Goal: Task Accomplishment & Management: Complete application form

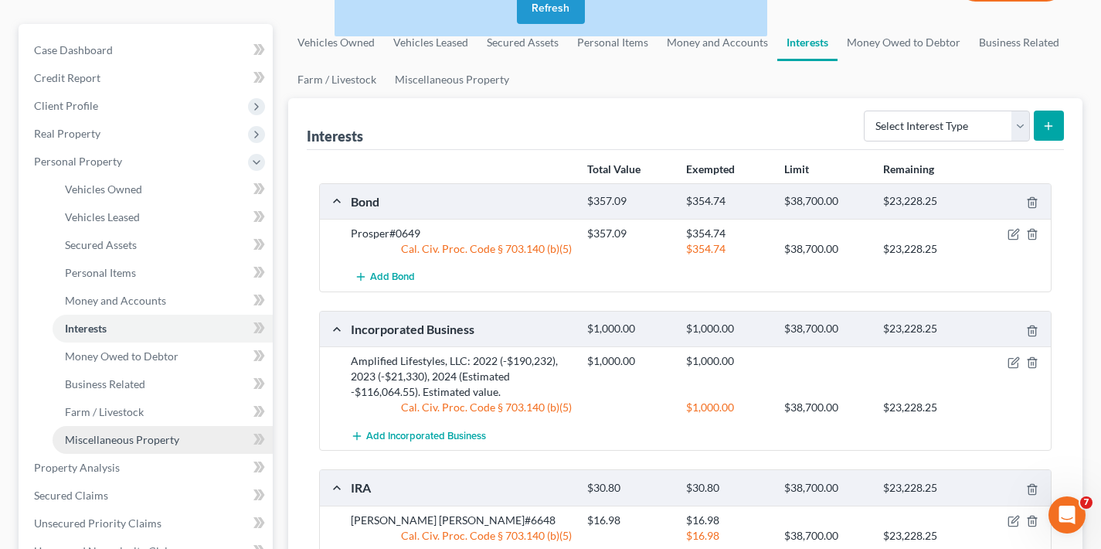
scroll to position [370, 0]
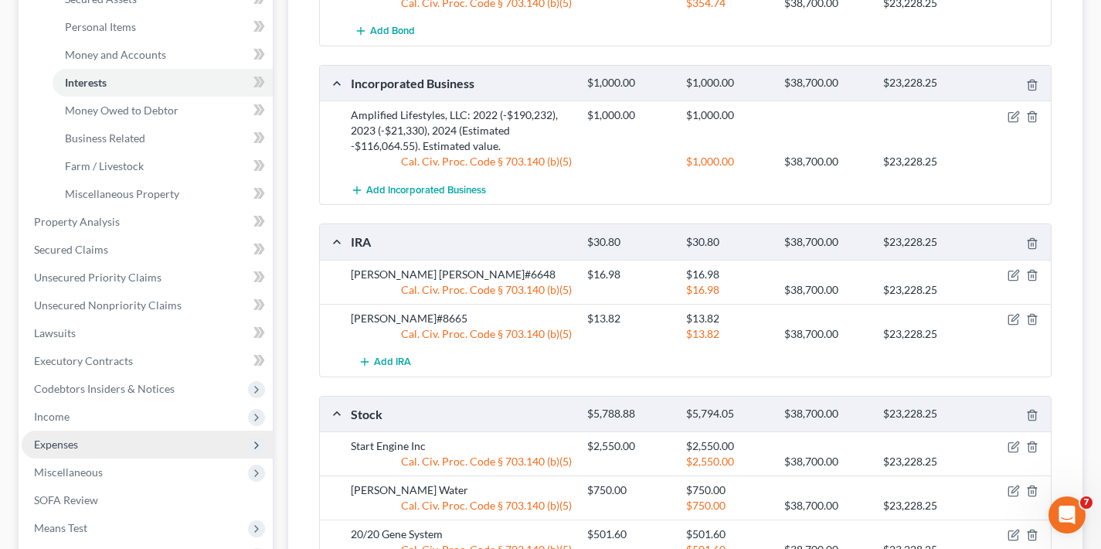
click at [105, 444] on span "Expenses" at bounding box center [147, 445] width 251 height 28
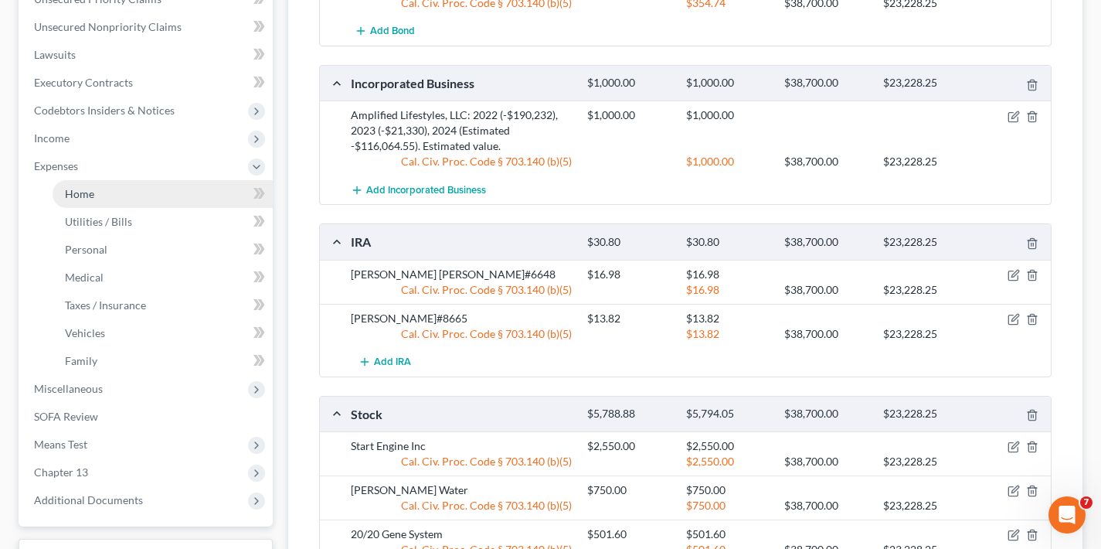
click at [135, 196] on link "Home" at bounding box center [163, 194] width 220 height 28
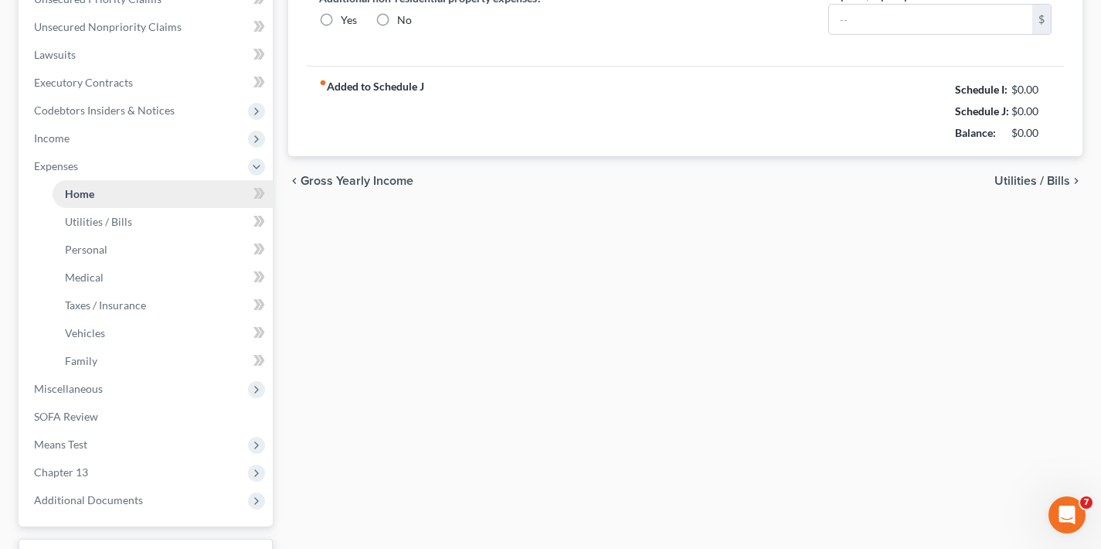
scroll to position [68, 0]
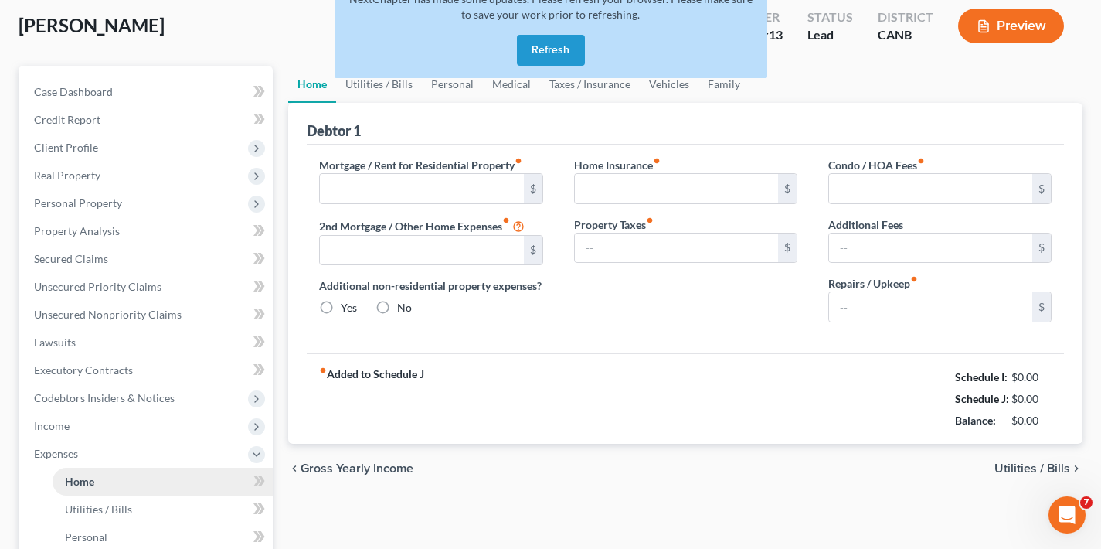
type input "0.00"
radio input "true"
type input "32.75"
type input "0.00"
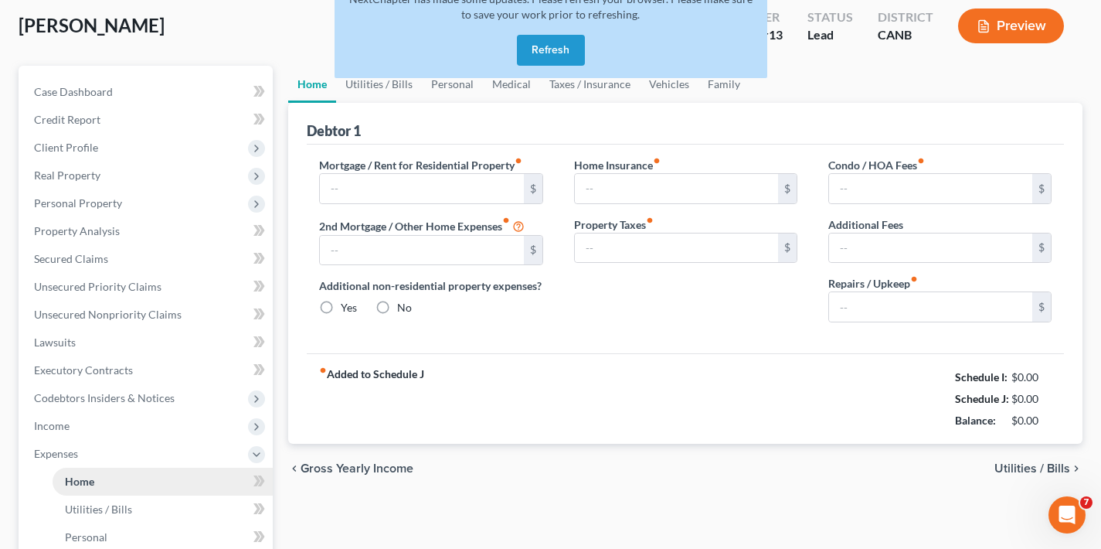
type input "0.00"
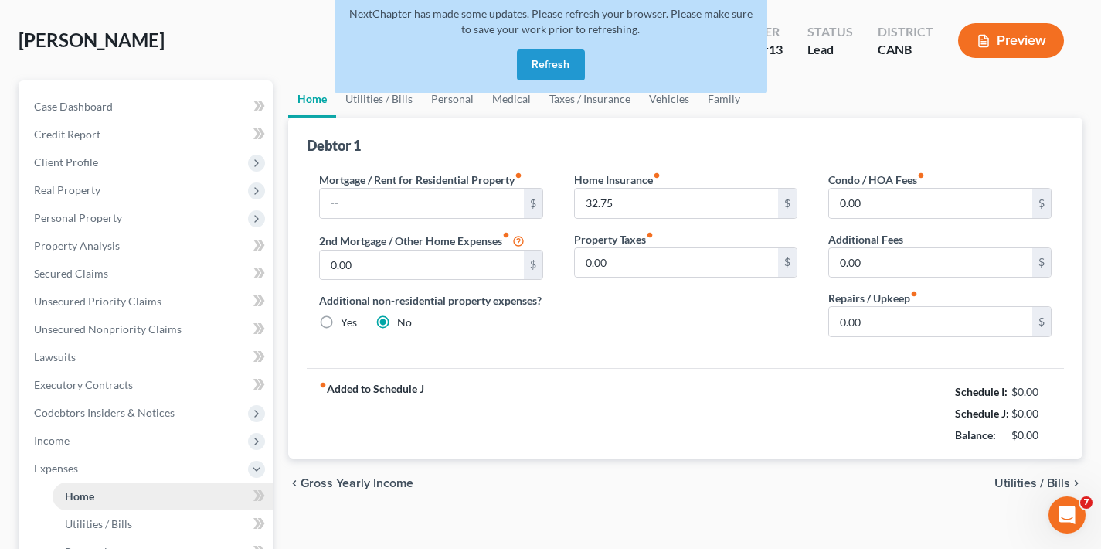
scroll to position [0, 0]
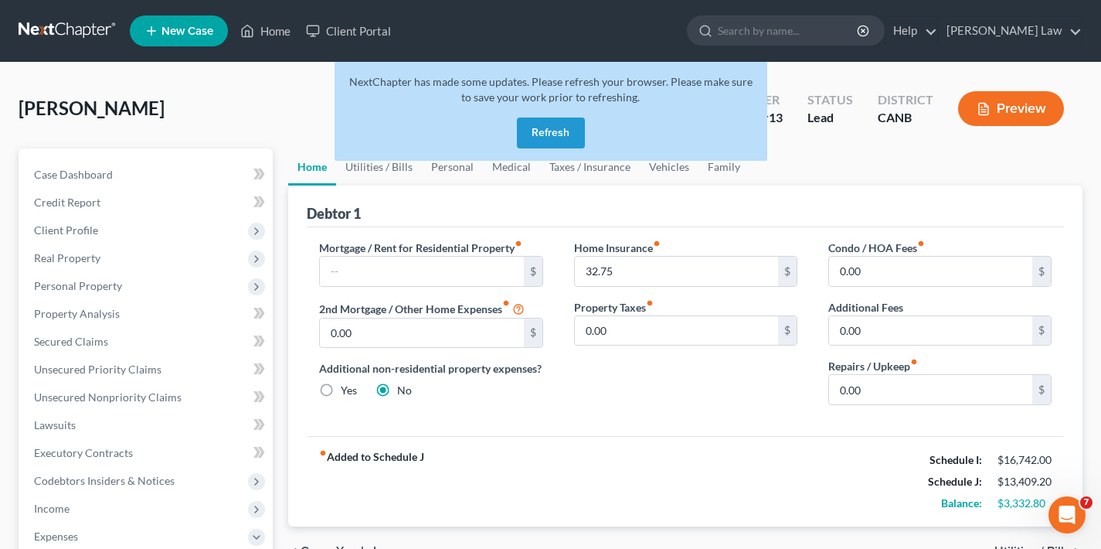
click at [553, 134] on button "Refresh" at bounding box center [551, 132] width 68 height 31
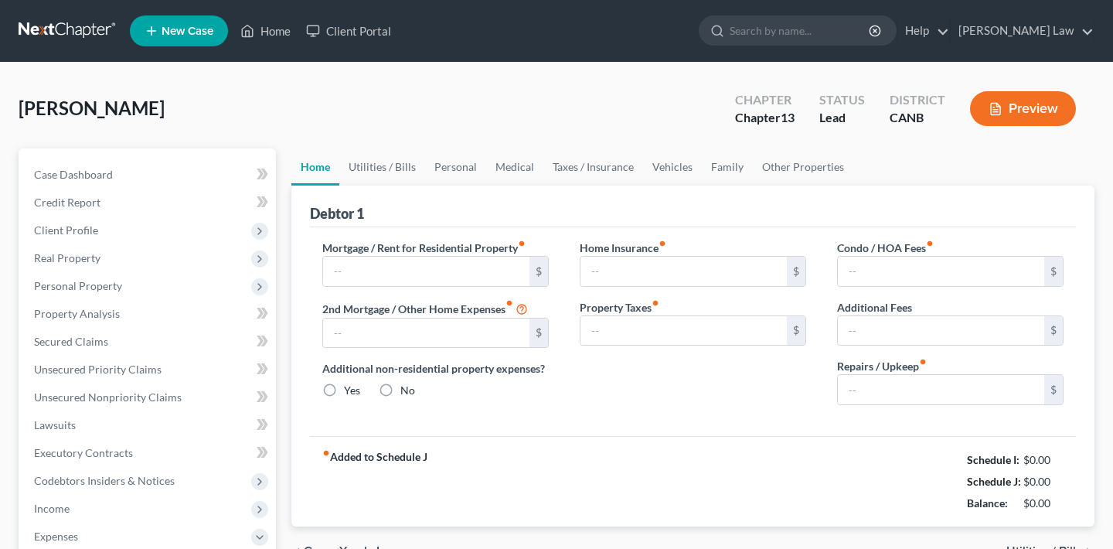
type input "0.00"
radio input "true"
type input "32.75"
type input "0.00"
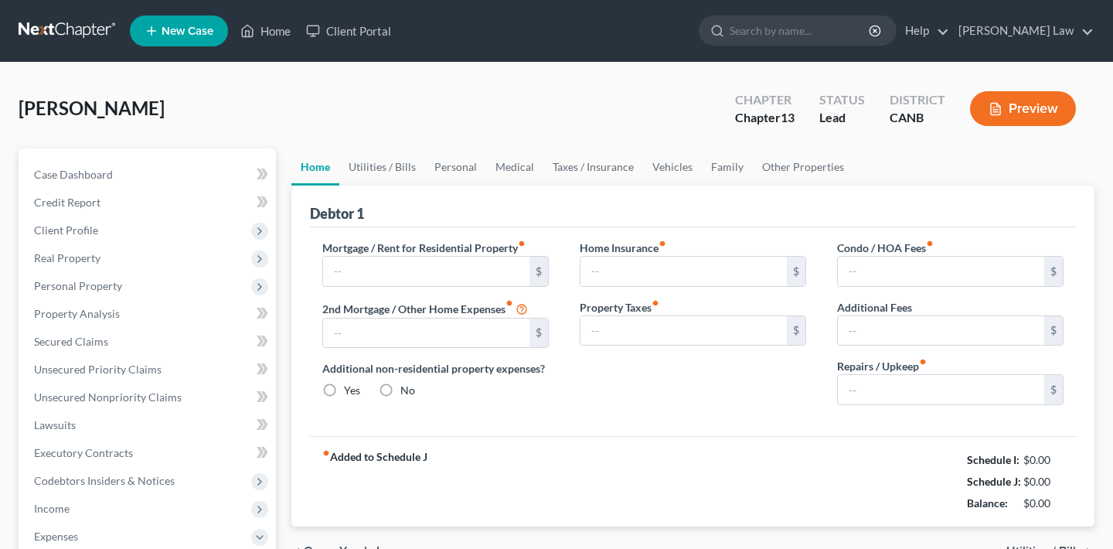
type input "0.00"
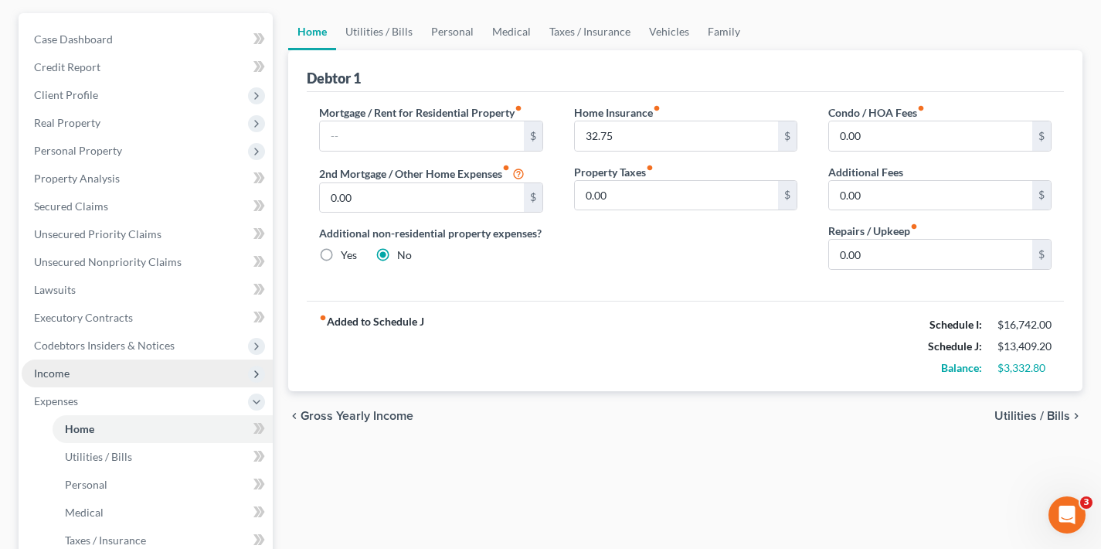
scroll to position [428, 0]
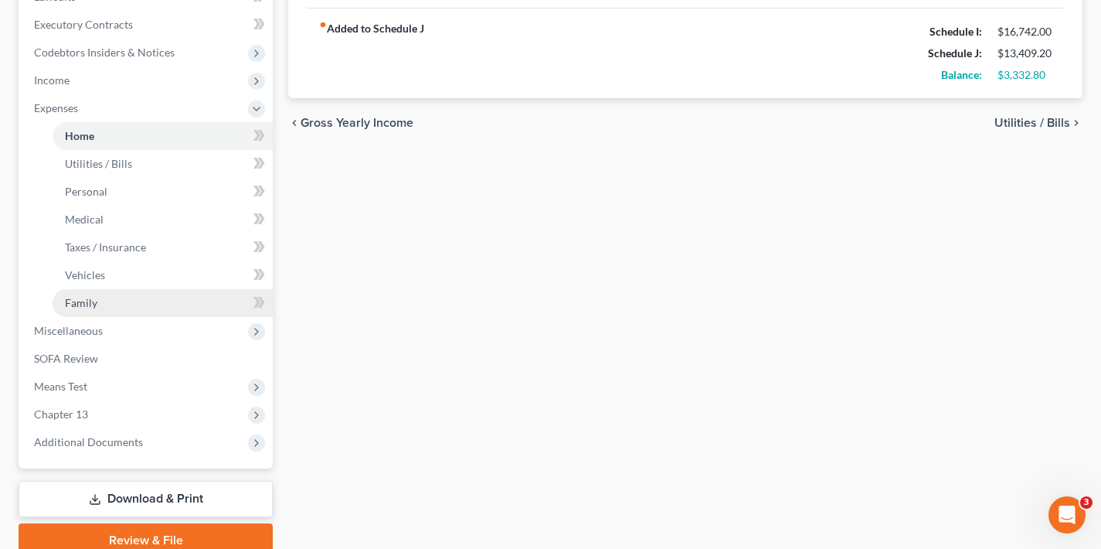
click at [113, 300] on link "Family" at bounding box center [163, 303] width 220 height 28
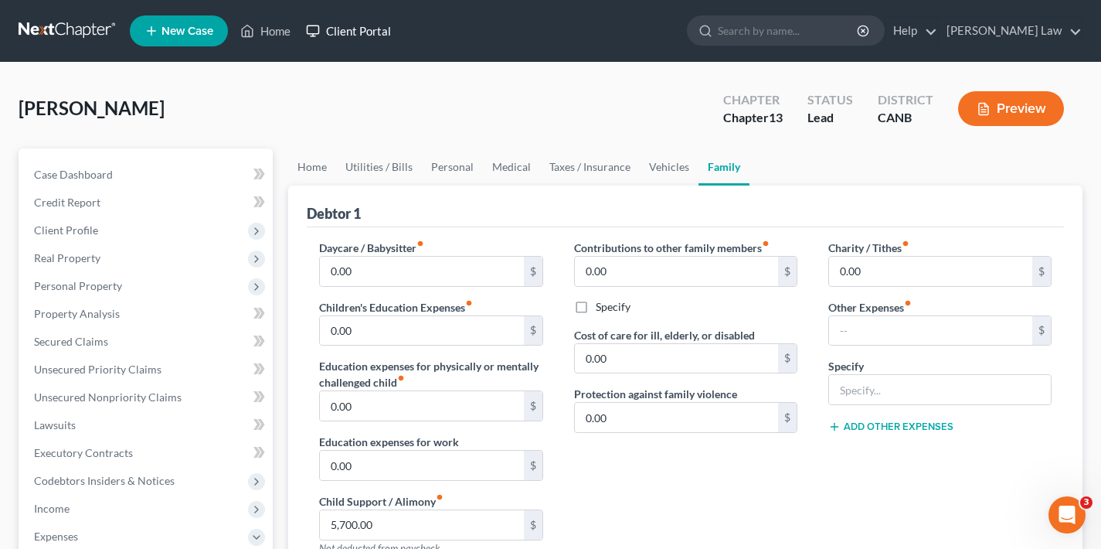
click at [363, 36] on link "Client Portal" at bounding box center [348, 31] width 100 height 28
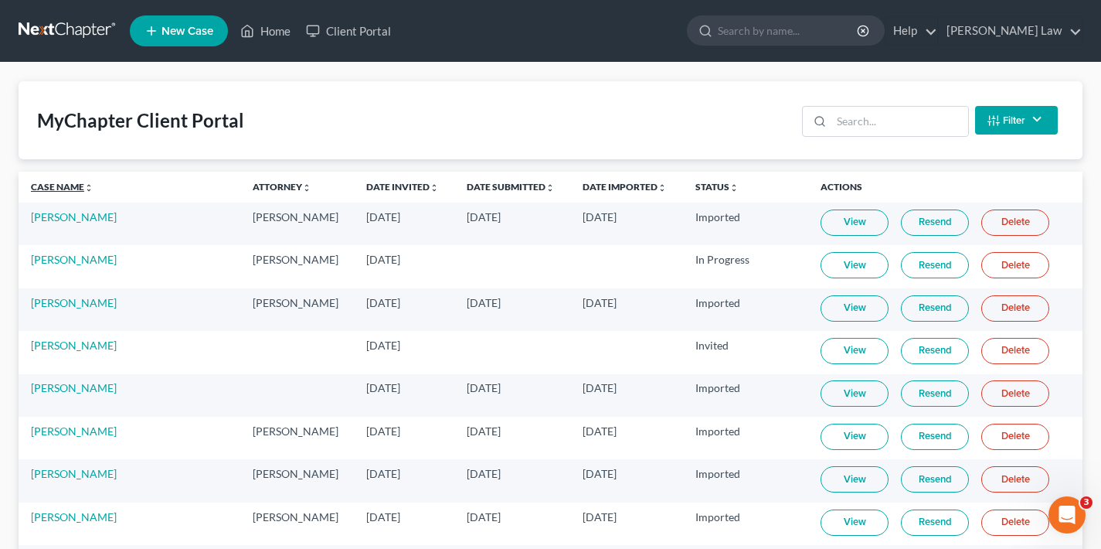
click at [64, 185] on link "Case Name unfold_more expand_more expand_less" at bounding box center [62, 187] width 63 height 12
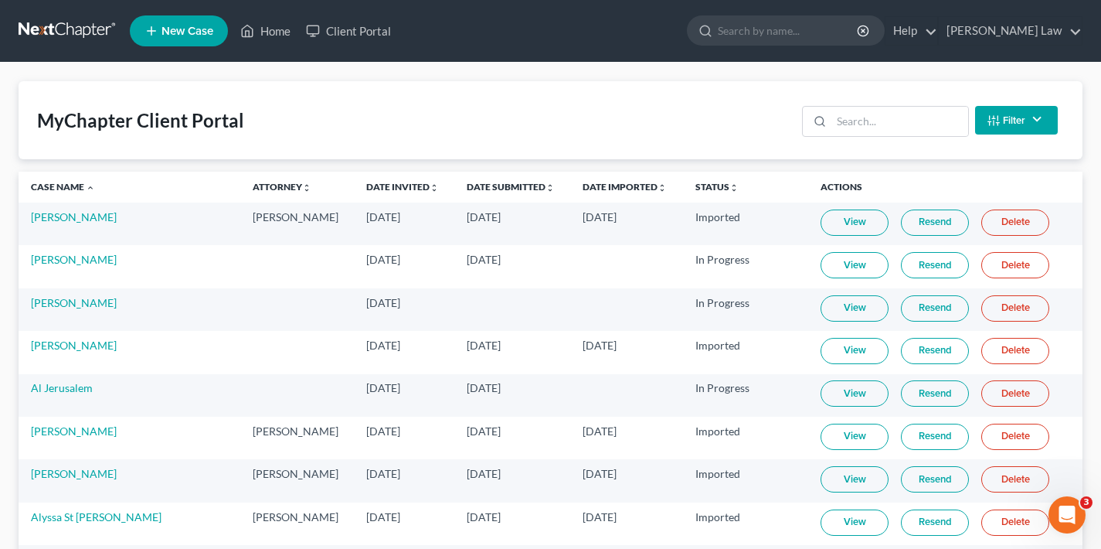
click at [837, 308] on link "View" at bounding box center [855, 308] width 68 height 26
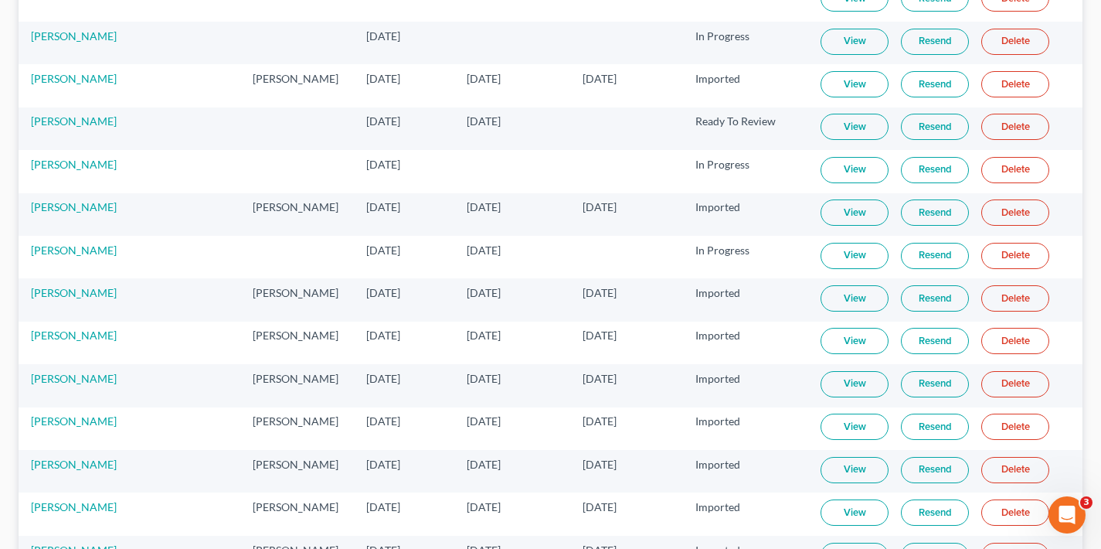
scroll to position [3905, 0]
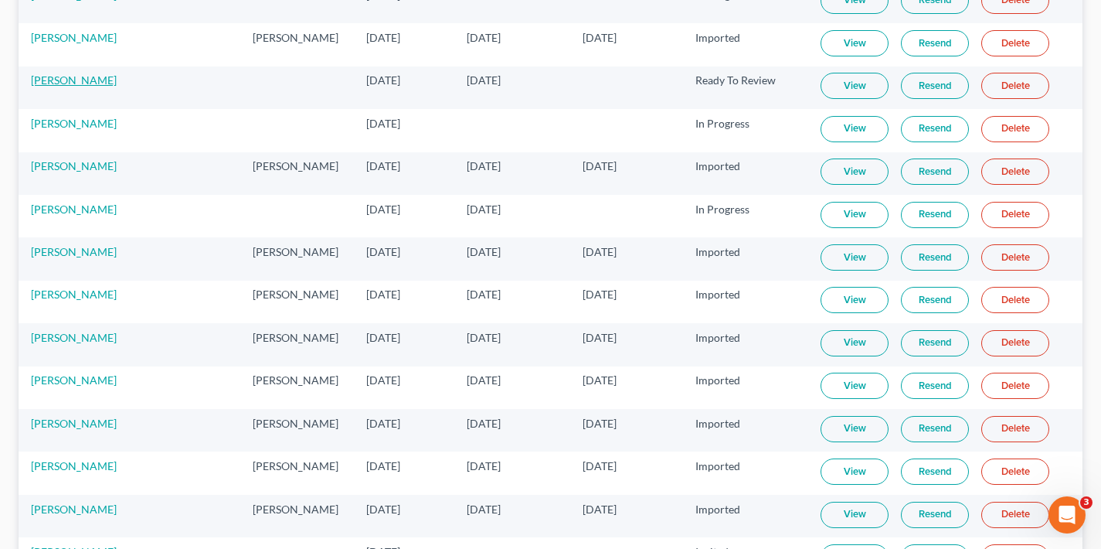
click at [71, 80] on link "[PERSON_NAME]" at bounding box center [74, 79] width 86 height 13
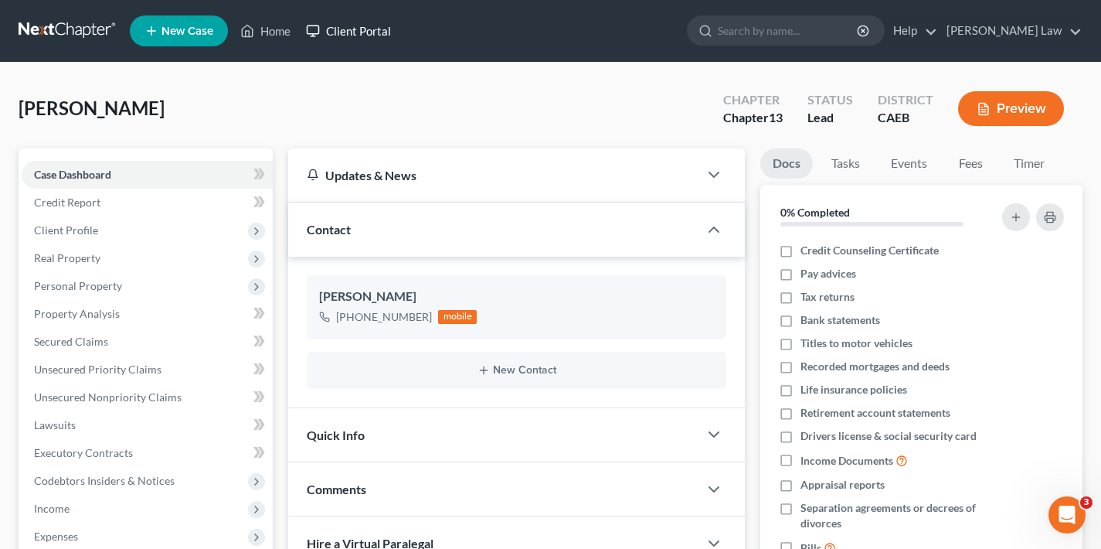
click at [359, 33] on link "Client Portal" at bounding box center [348, 31] width 100 height 28
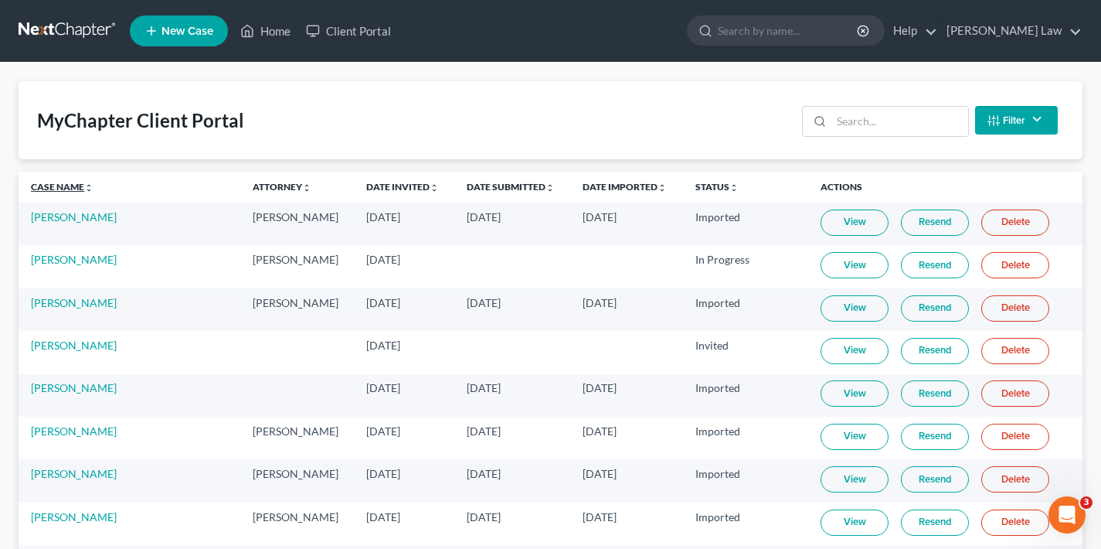
click at [66, 185] on link "Case Name unfold_more expand_more expand_less" at bounding box center [62, 187] width 63 height 12
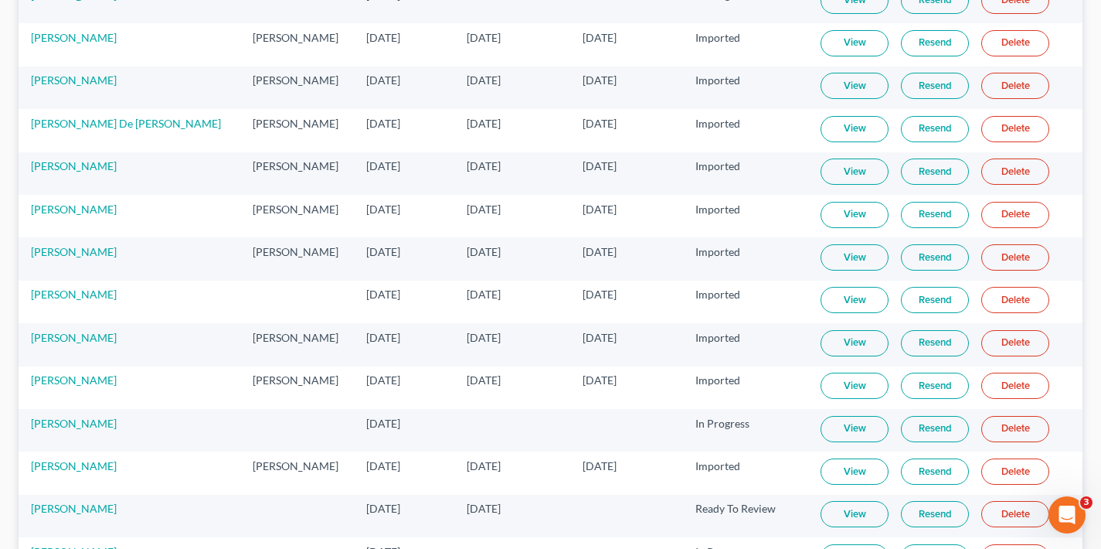
scroll to position [3677, 0]
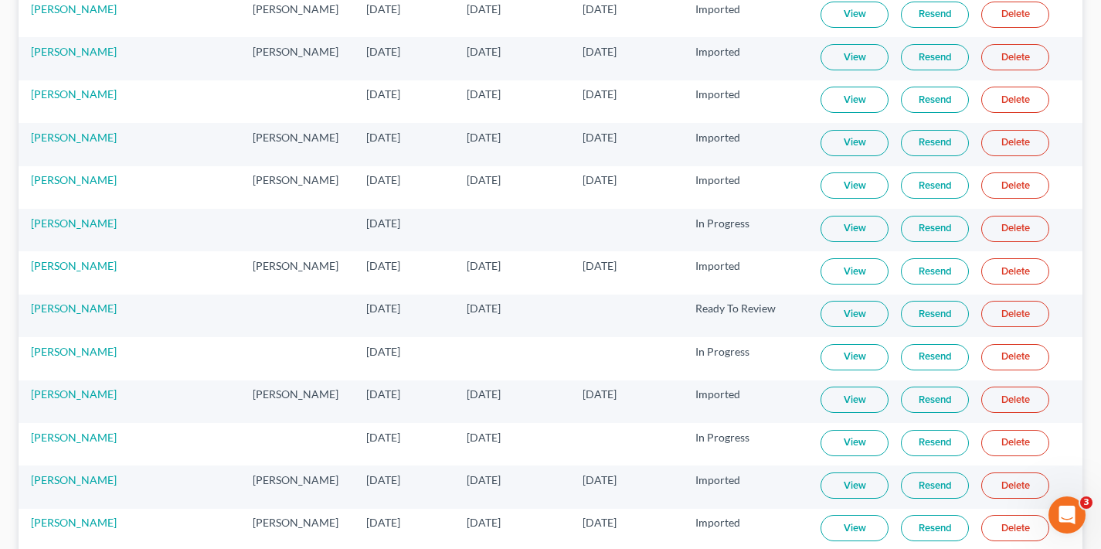
click at [843, 315] on link "View" at bounding box center [855, 314] width 68 height 26
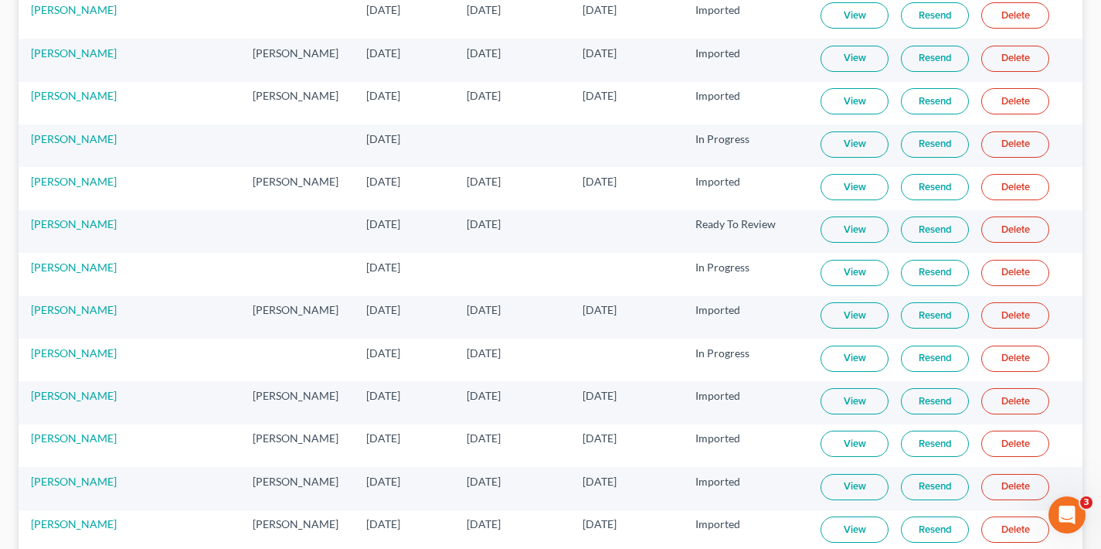
scroll to position [3736, 0]
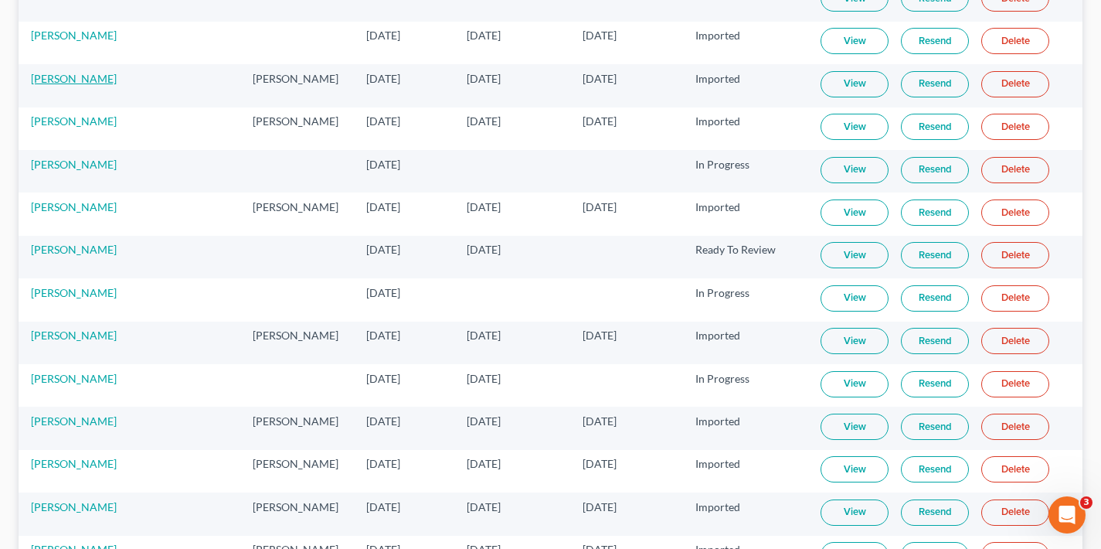
click at [78, 80] on link "[PERSON_NAME]" at bounding box center [74, 78] width 86 height 13
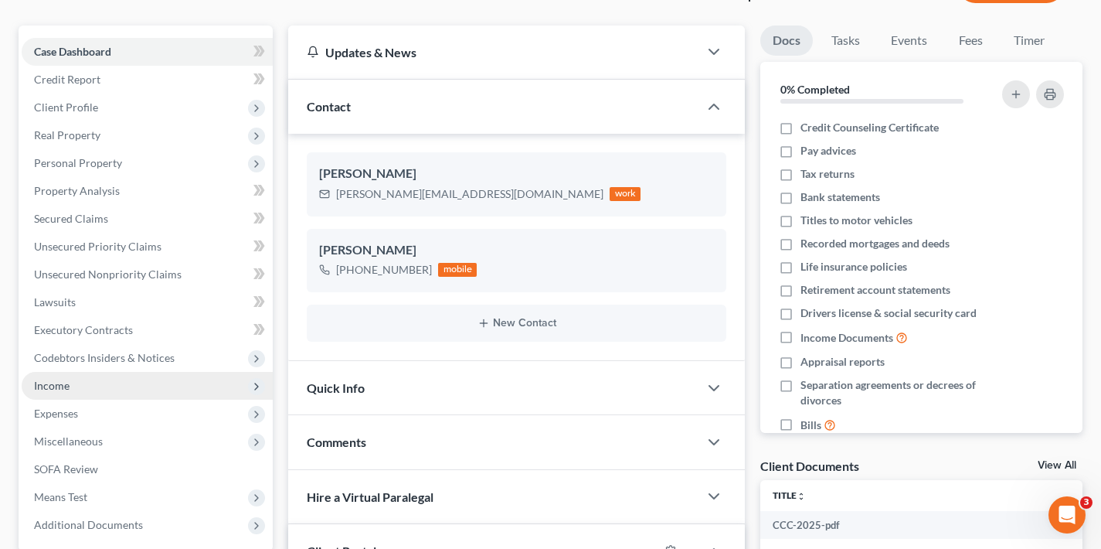
scroll to position [217, 0]
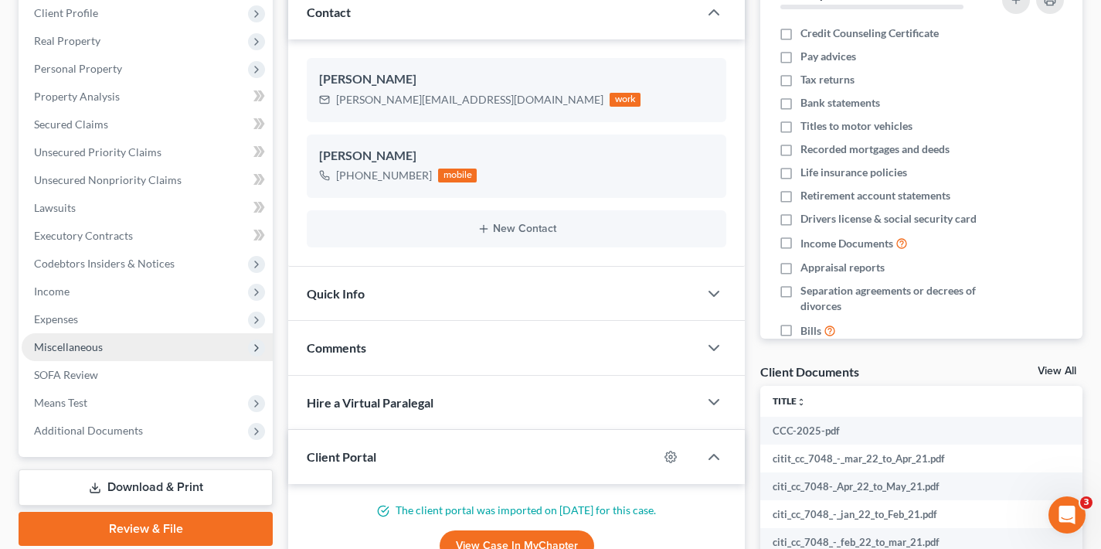
click at [118, 349] on span "Miscellaneous" at bounding box center [147, 347] width 251 height 28
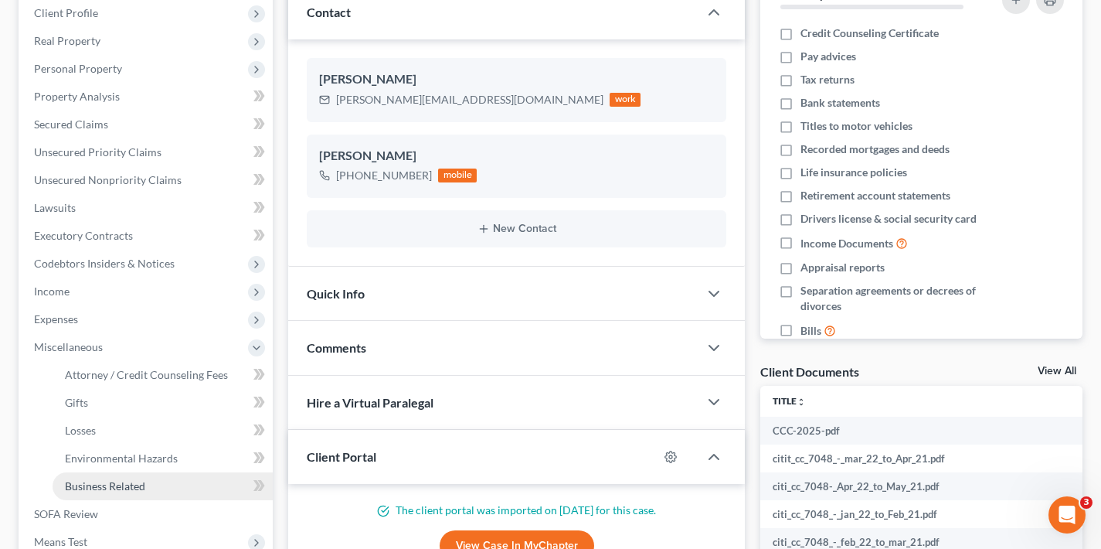
click at [130, 484] on span "Business Related" at bounding box center [105, 485] width 80 height 13
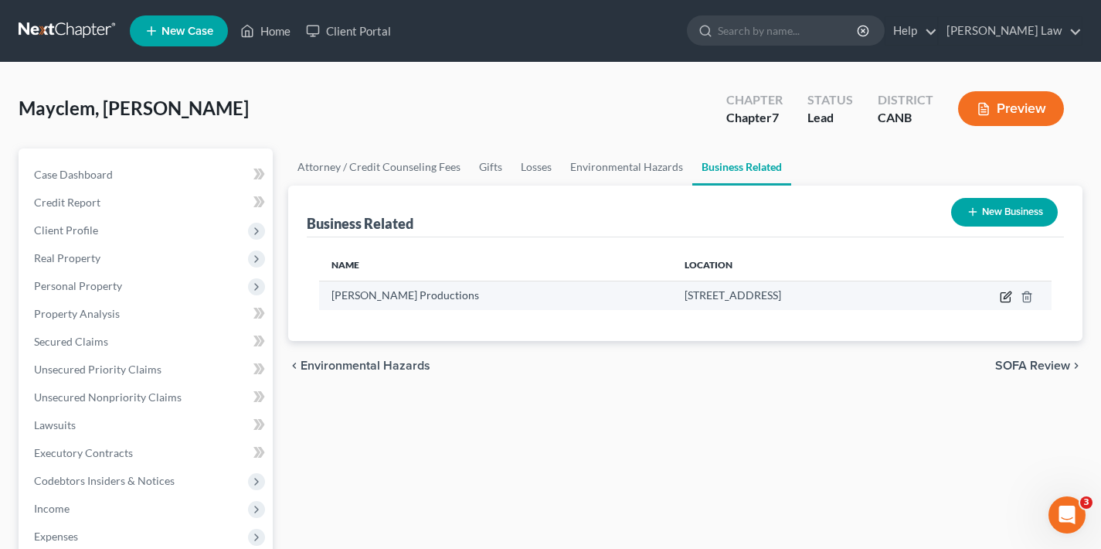
click at [1008, 299] on icon "button" at bounding box center [1006, 297] width 12 height 12
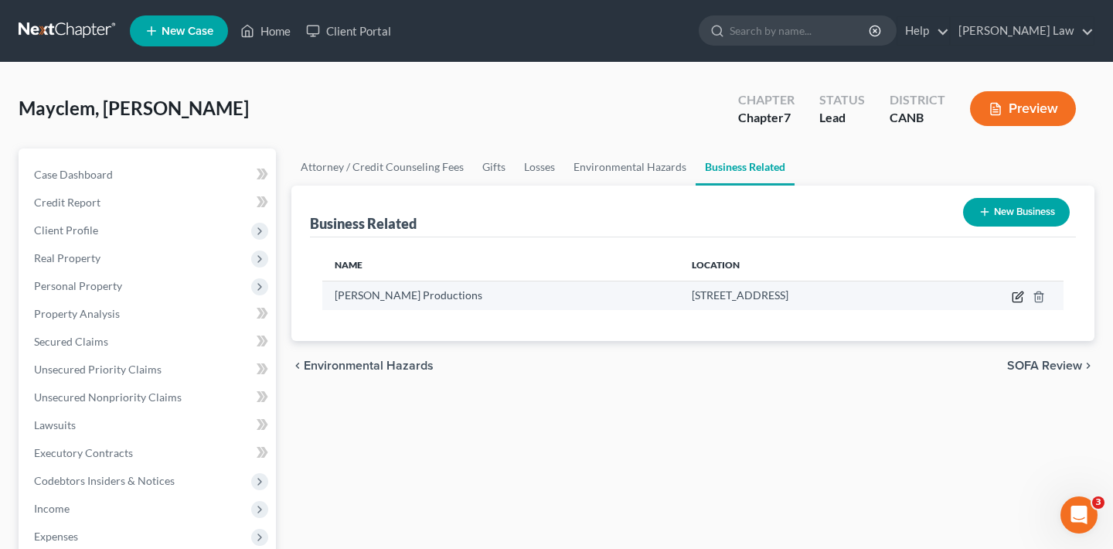
select select "officer"
select select "4"
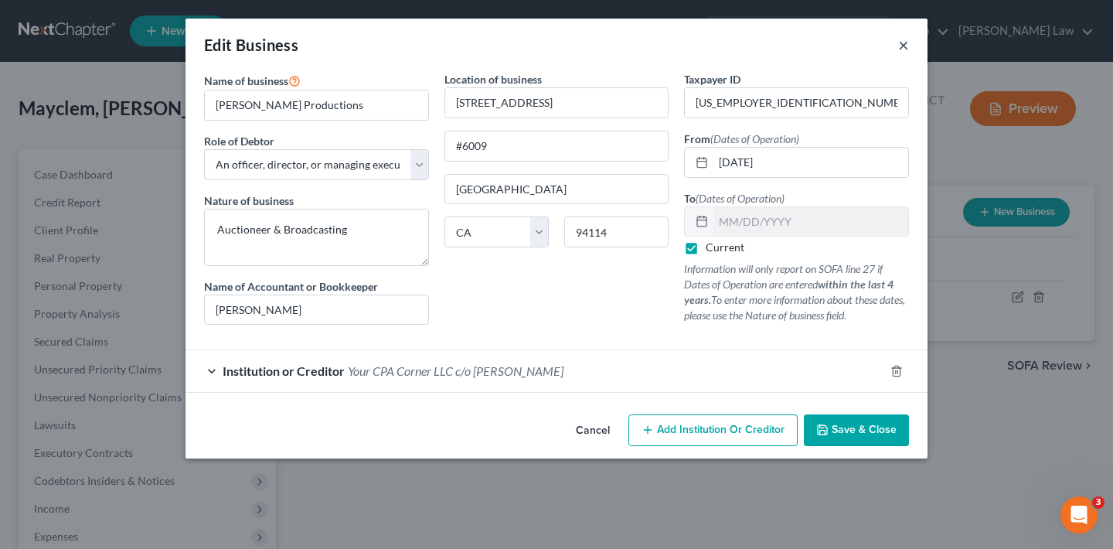
click at [903, 45] on button "×" at bounding box center [903, 45] width 11 height 19
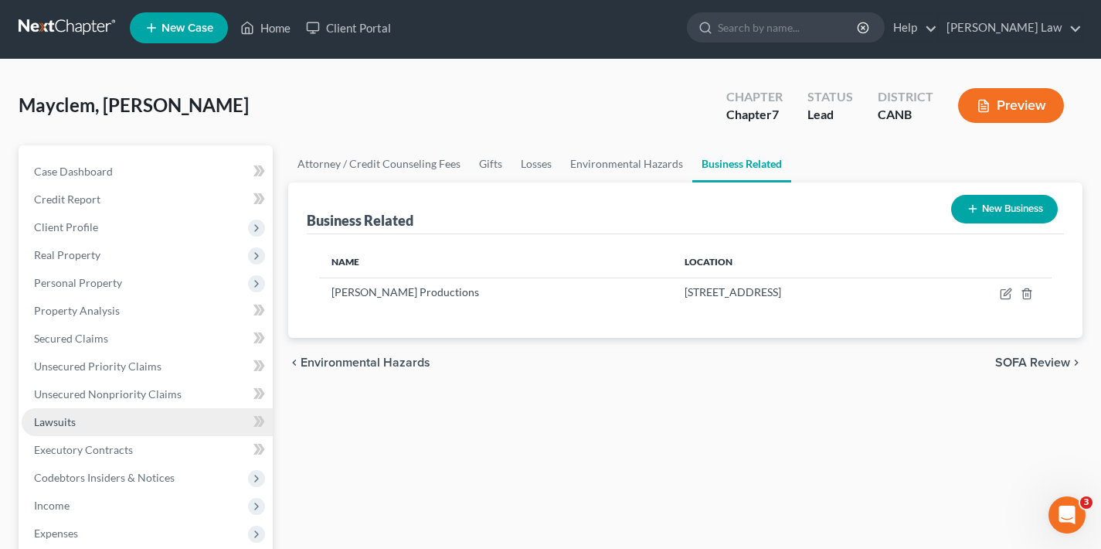
scroll to position [111, 0]
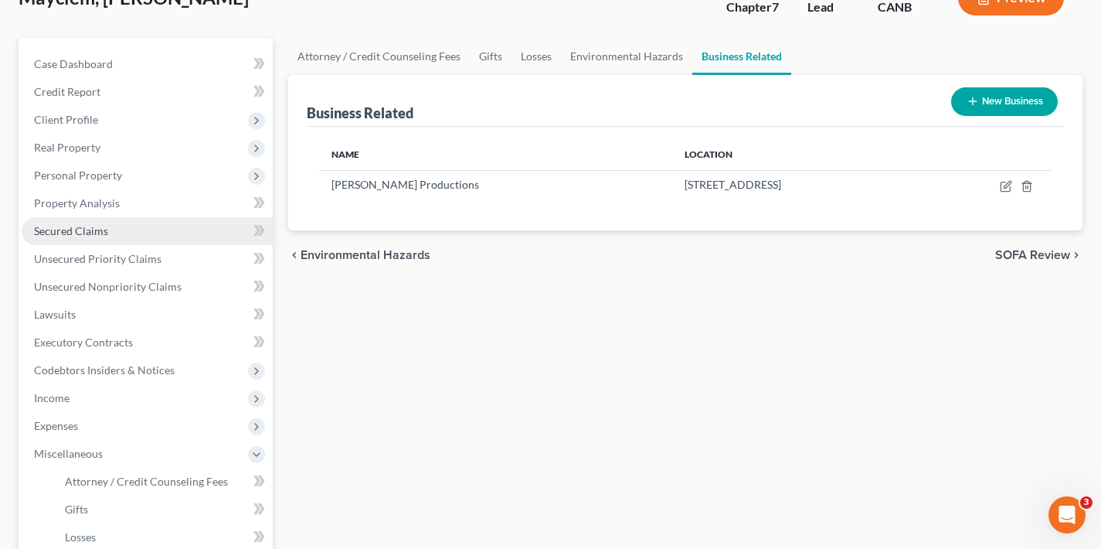
click at [112, 236] on link "Secured Claims" at bounding box center [147, 231] width 251 height 28
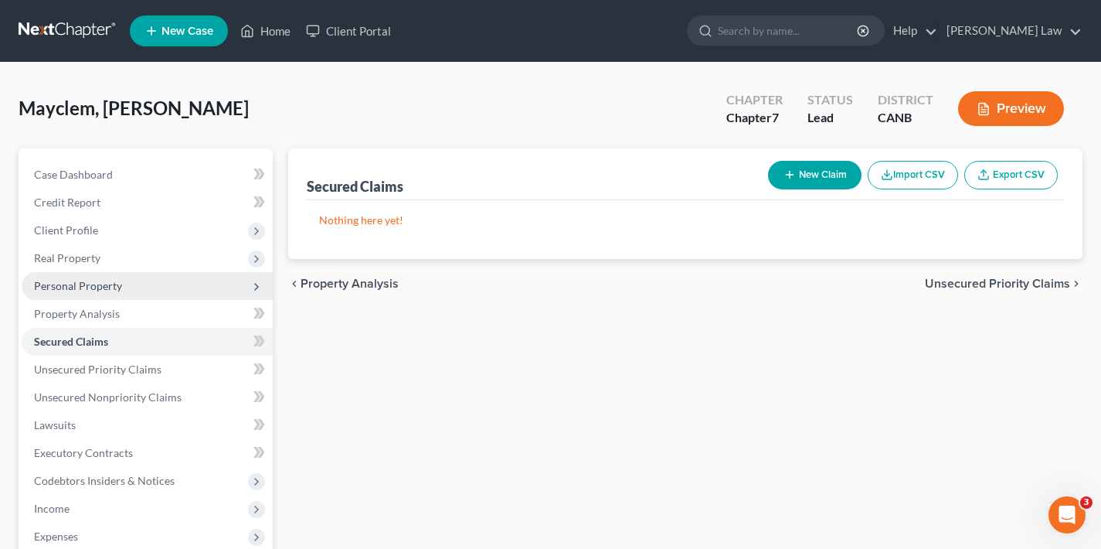
click at [119, 285] on span "Personal Property" at bounding box center [78, 285] width 88 height 13
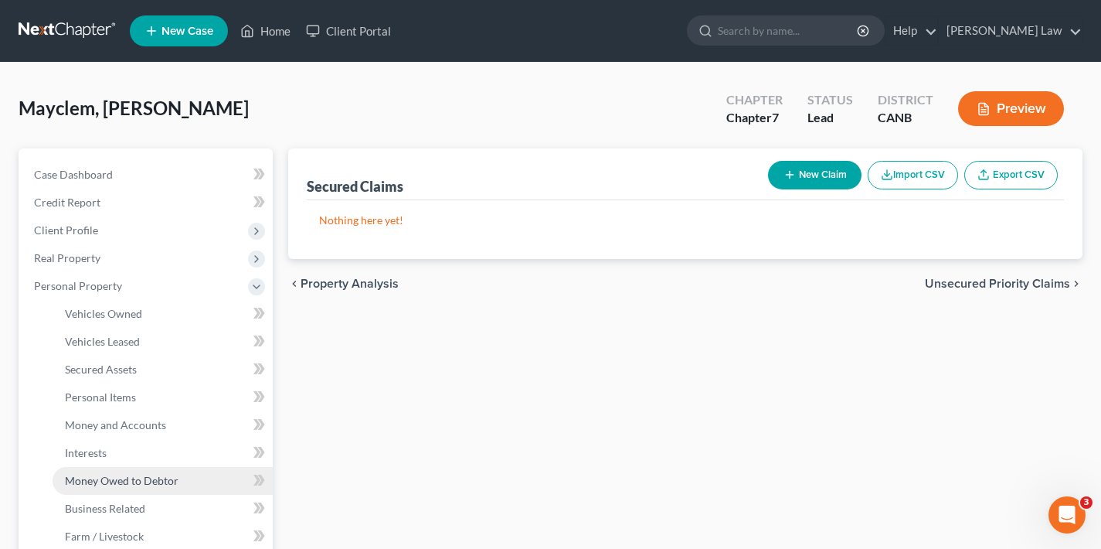
scroll to position [22, 0]
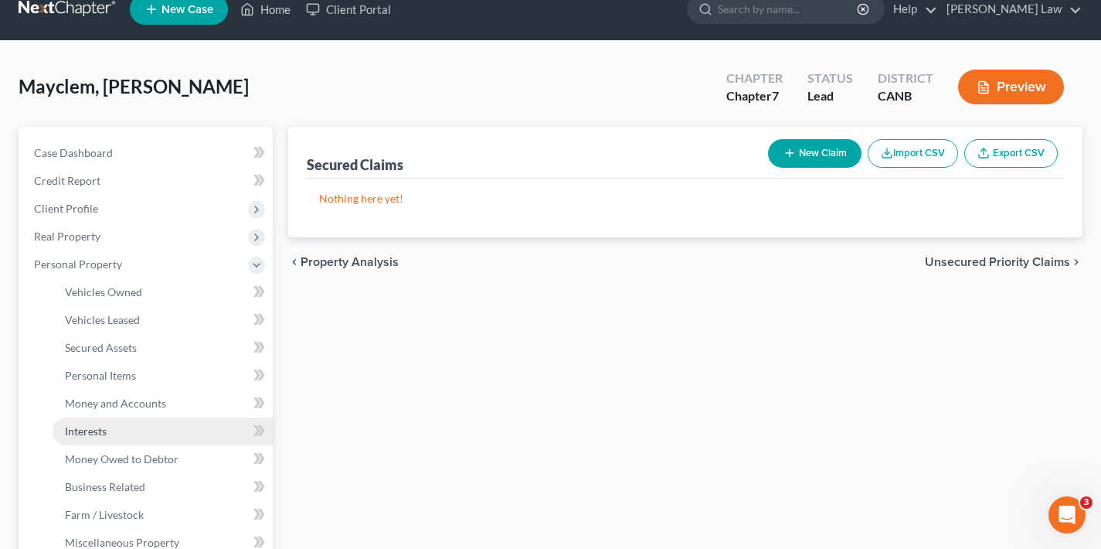
click at [116, 430] on link "Interests" at bounding box center [163, 431] width 220 height 28
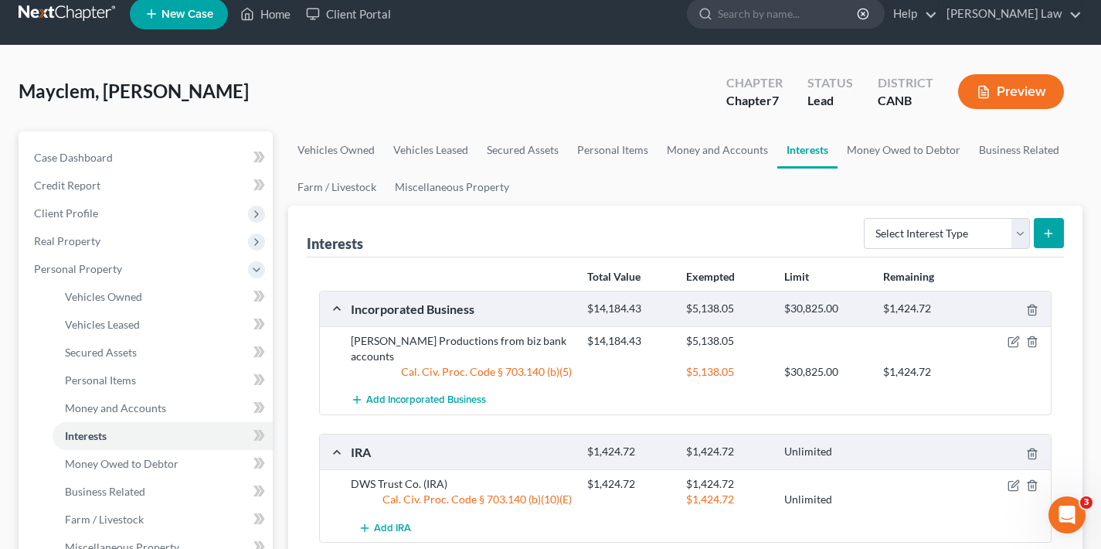
scroll to position [129, 0]
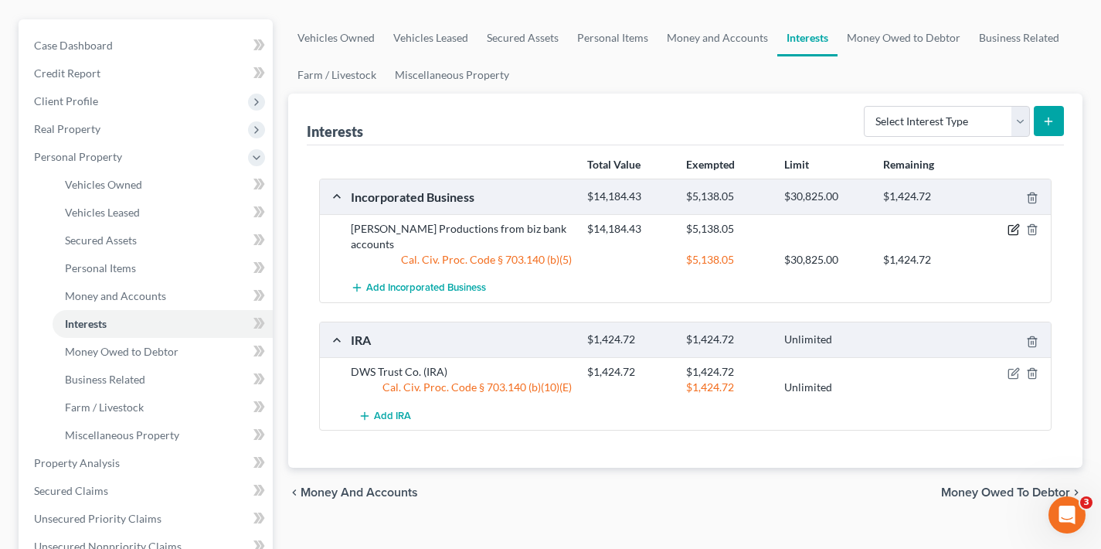
click at [1011, 230] on icon "button" at bounding box center [1014, 229] width 12 height 12
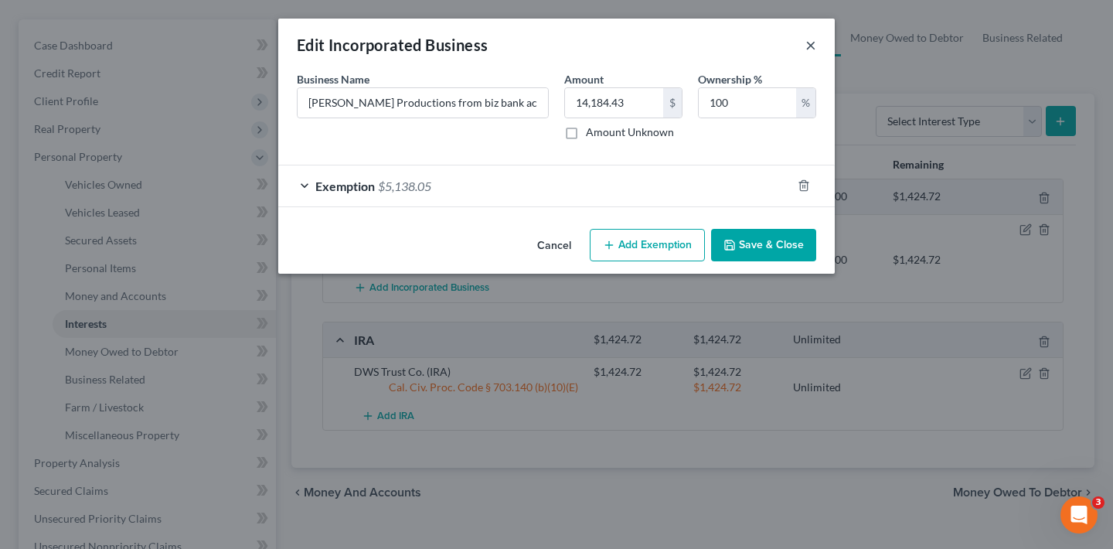
click at [810, 46] on button "×" at bounding box center [810, 45] width 11 height 19
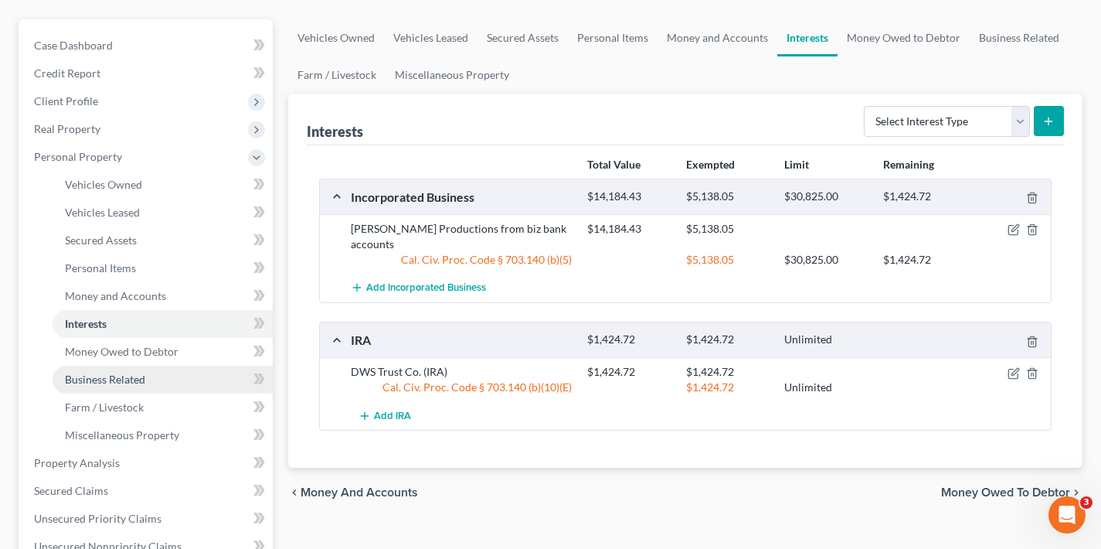
scroll to position [260, 0]
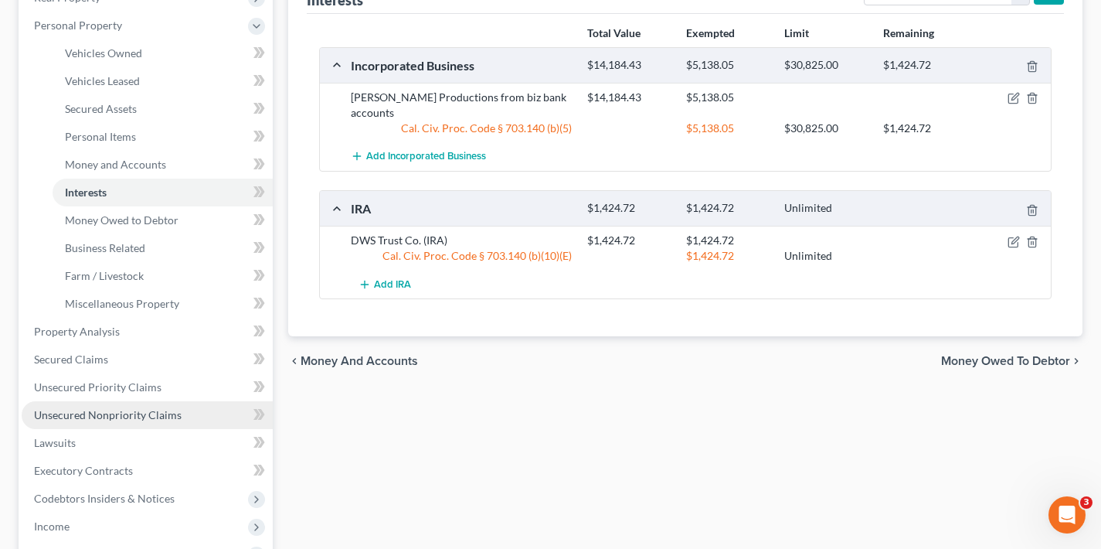
click at [123, 414] on span "Unsecured Nonpriority Claims" at bounding box center [108, 414] width 148 height 13
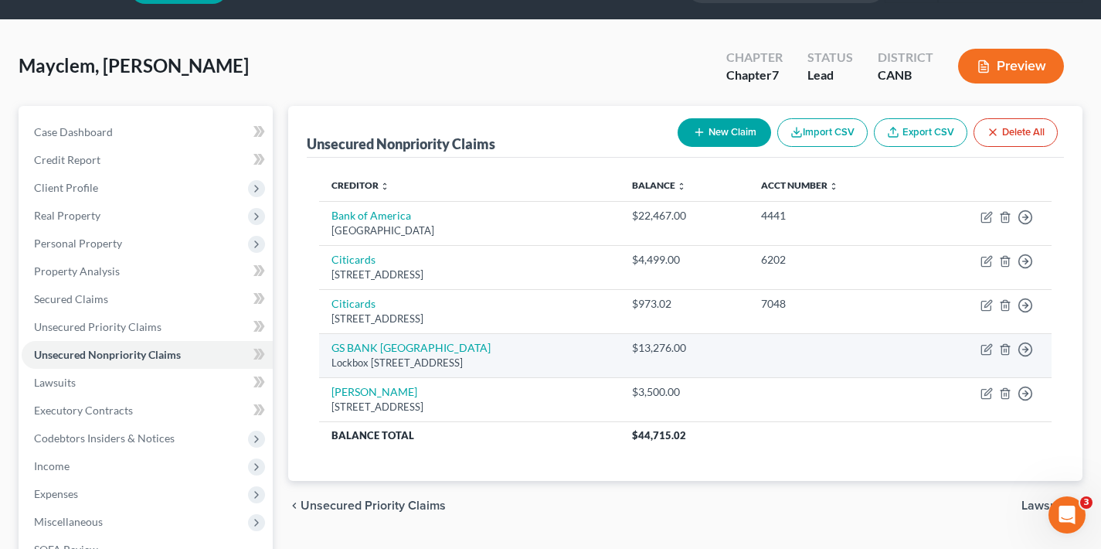
scroll to position [46, 0]
